Goal: Task Accomplishment & Management: Manage account settings

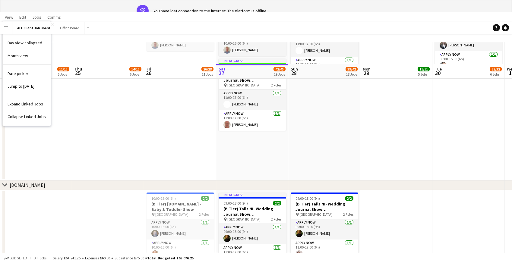
scroll to position [0, 134]
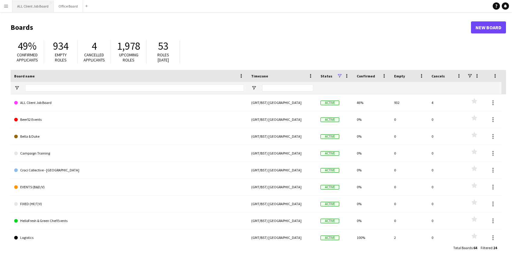
click at [24, 7] on button "ALL Client Job Board Close" at bounding box center [32, 6] width 41 height 12
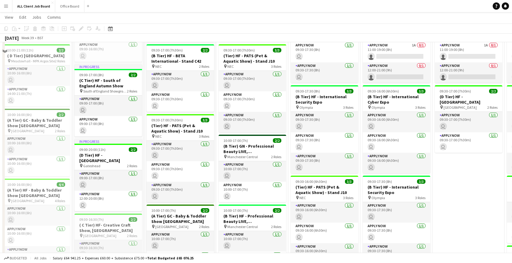
scroll to position [1268, 0]
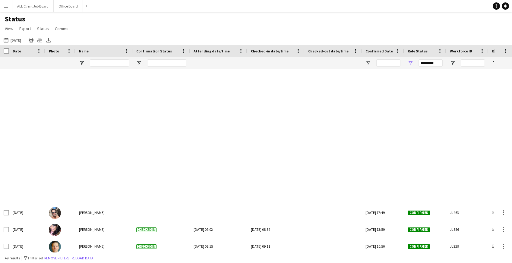
scroll to position [314, 0]
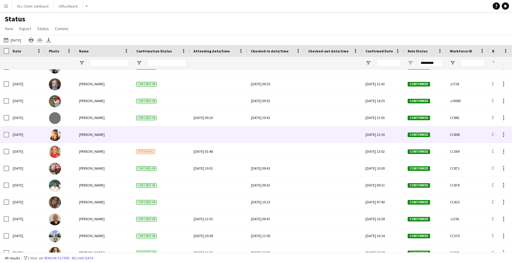
click at [275, 137] on div at bounding box center [276, 134] width 50 height 17
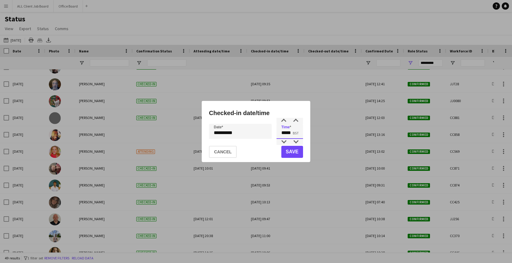
drag, startPoint x: 282, startPoint y: 131, endPoint x: 299, endPoint y: 131, distance: 16.9
click at [299, 131] on input "*****" at bounding box center [289, 131] width 27 height 15
type input "*****"
click at [295, 154] on button "Save" at bounding box center [292, 152] width 22 height 12
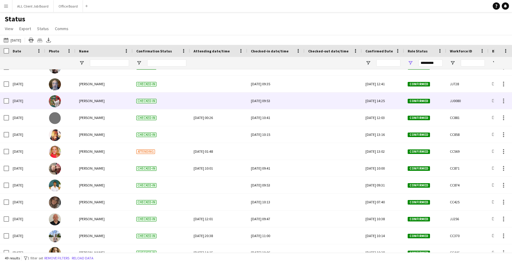
click at [319, 99] on div at bounding box center [333, 101] width 50 height 17
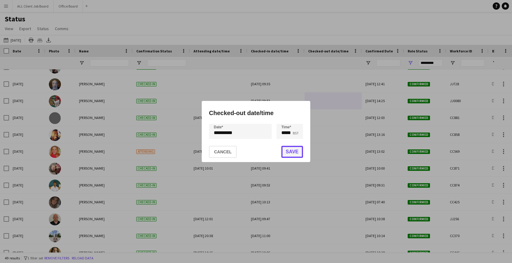
click at [295, 151] on button "Save" at bounding box center [292, 152] width 22 height 12
